Goal: Task Accomplishment & Management: Use online tool/utility

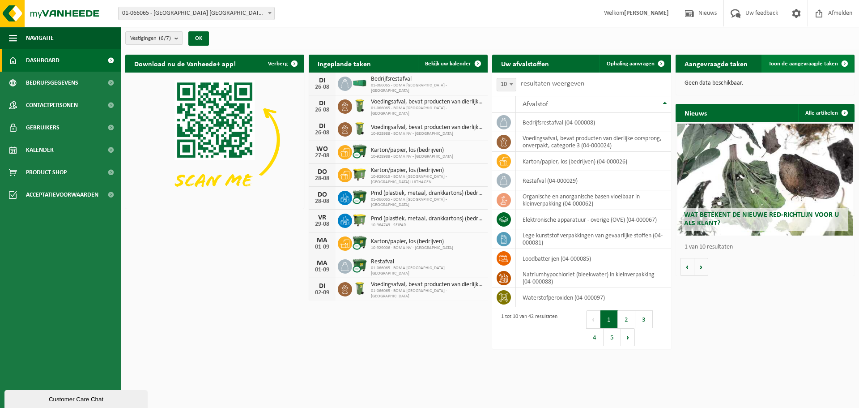
click at [809, 64] on span "Toon de aangevraagde taken" at bounding box center [803, 64] width 69 height 6
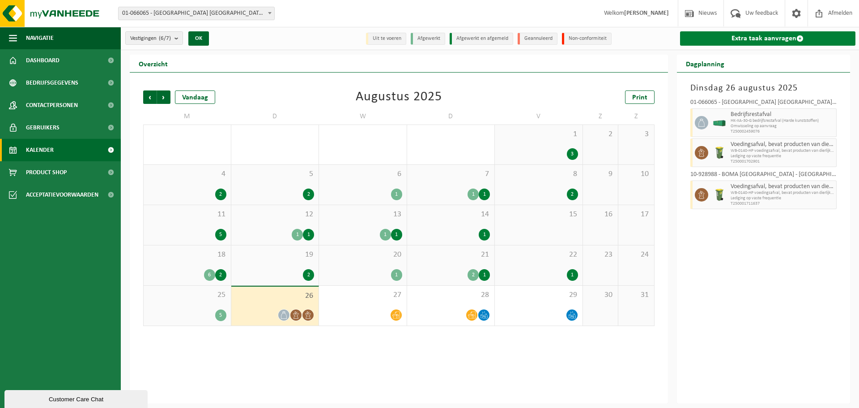
click at [776, 38] on link "Extra taak aanvragen" at bounding box center [768, 38] width 176 height 14
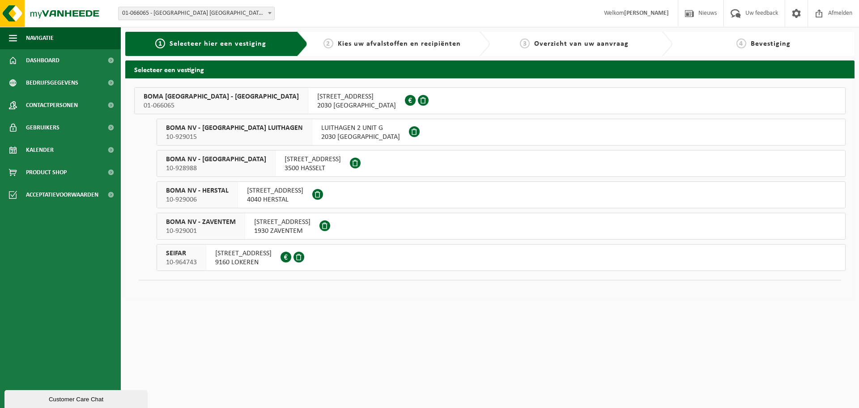
click at [231, 105] on span "01-066065" at bounding box center [221, 105] width 155 height 9
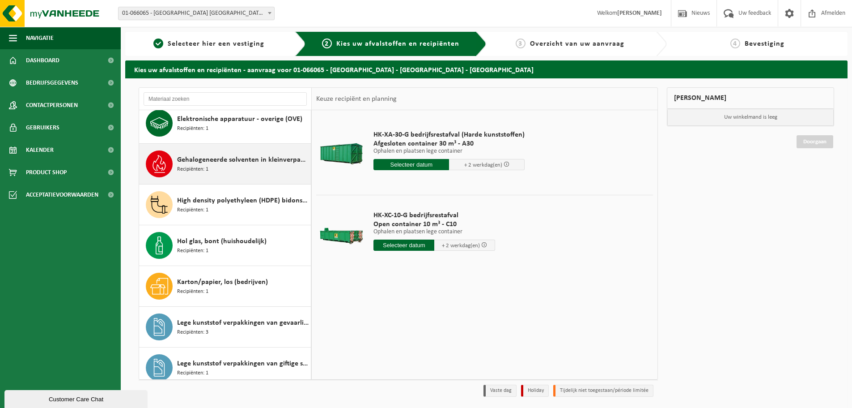
scroll to position [89, 0]
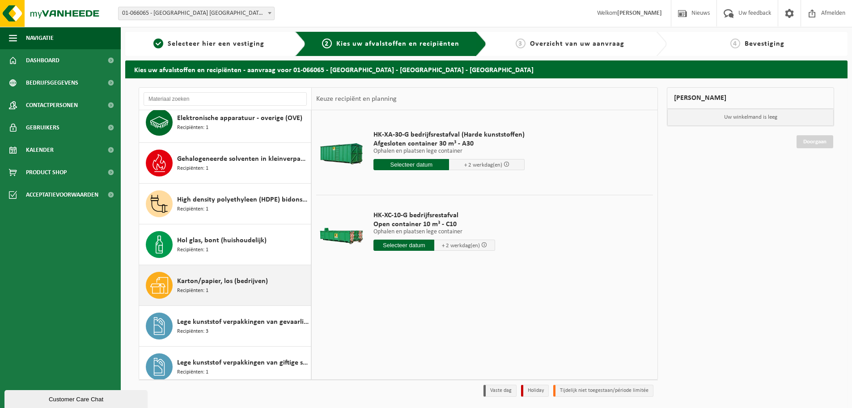
click at [250, 291] on div "Karton/papier, los (bedrijven) Recipiënten: 1" at bounding box center [243, 285] width 132 height 27
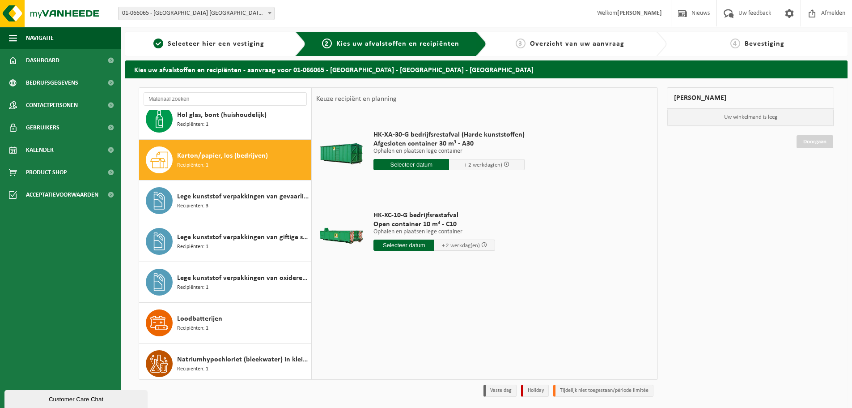
scroll to position [244, 0]
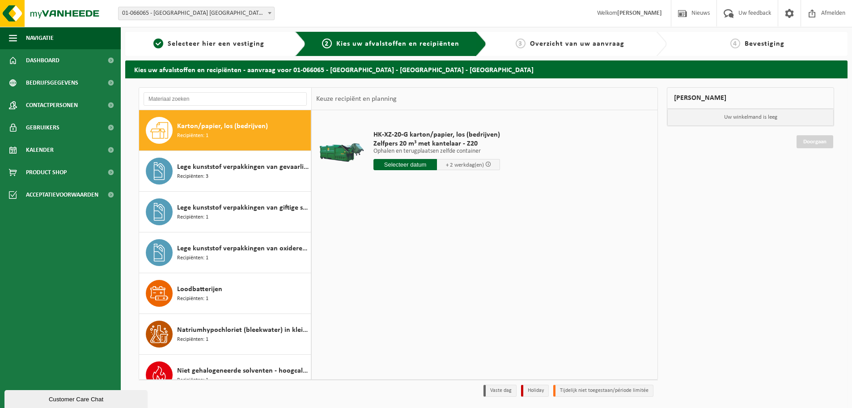
click at [395, 164] on input "text" at bounding box center [406, 164] width 64 height 11
click at [432, 271] on div "28" at bounding box center [429, 272] width 16 height 14
type input "Van 2025-08-28"
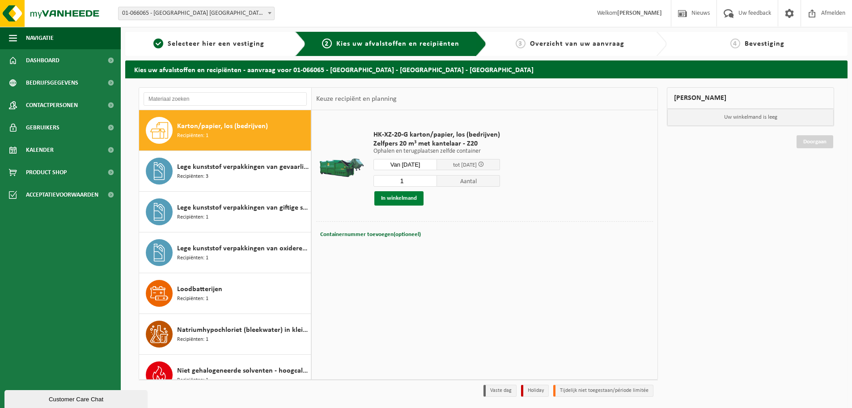
click at [401, 197] on button "In winkelmand" at bounding box center [398, 198] width 49 height 14
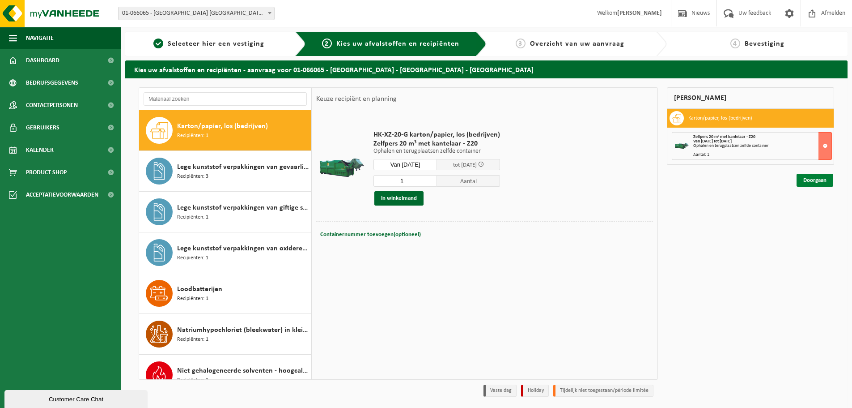
click at [812, 183] on link "Doorgaan" at bounding box center [815, 180] width 37 height 13
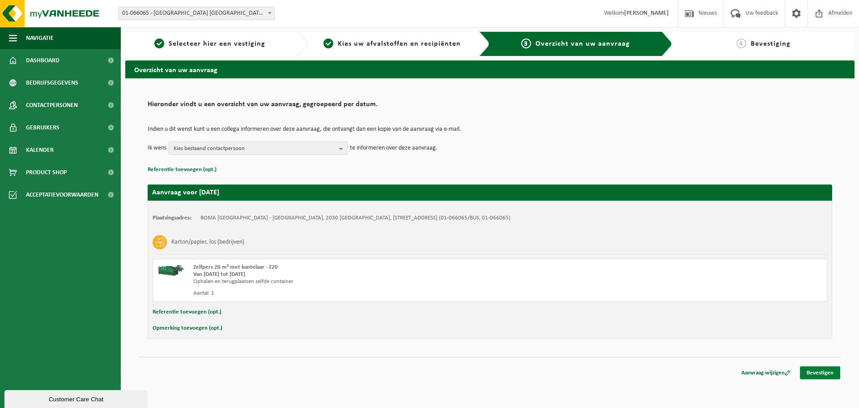
click at [828, 375] on link "Bevestigen" at bounding box center [820, 372] width 40 height 13
